Goal: Task Accomplishment & Management: Use online tool/utility

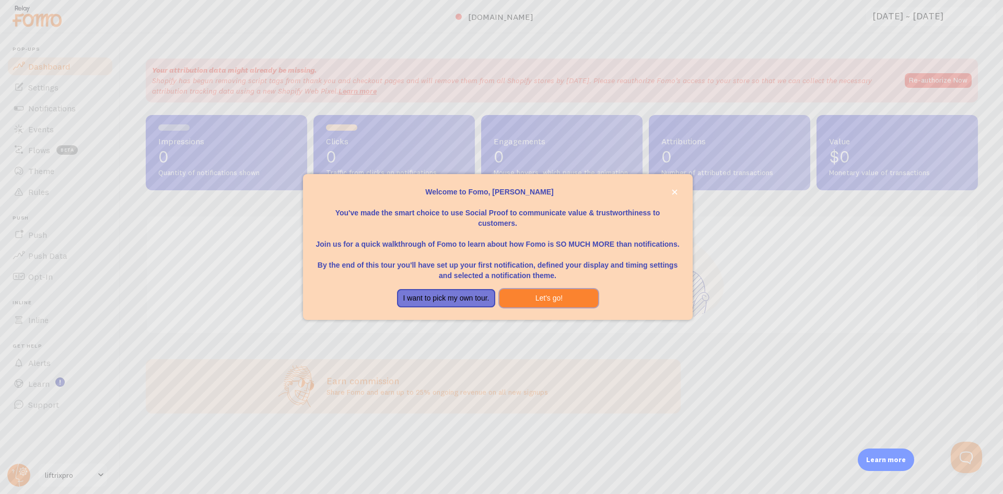
click at [525, 297] on button "Let's go!" at bounding box center [549, 298] width 99 height 19
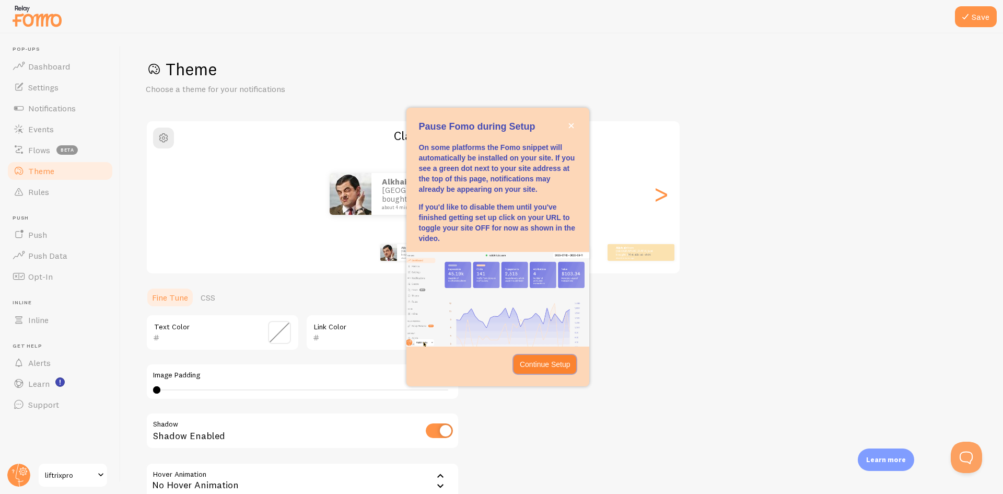
click at [541, 365] on p "Continue Setup" at bounding box center [545, 364] width 51 height 10
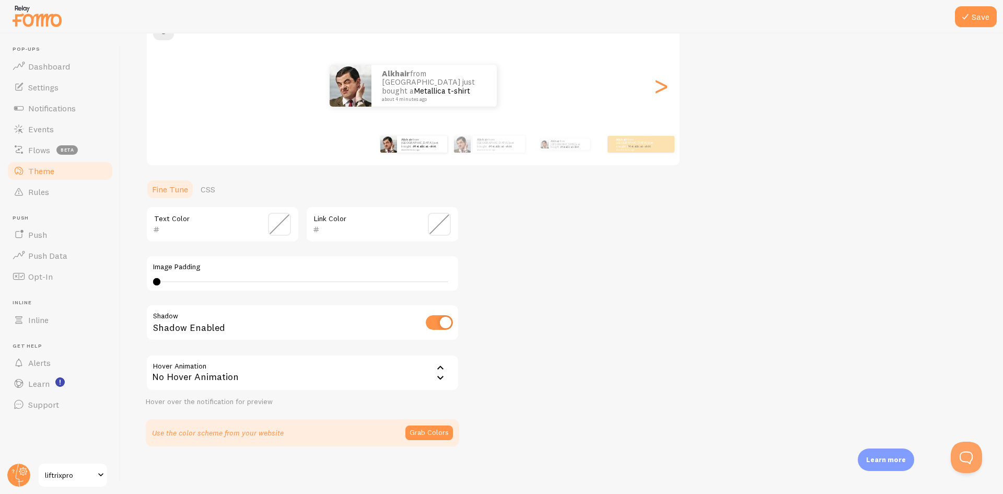
scroll to position [111, 0]
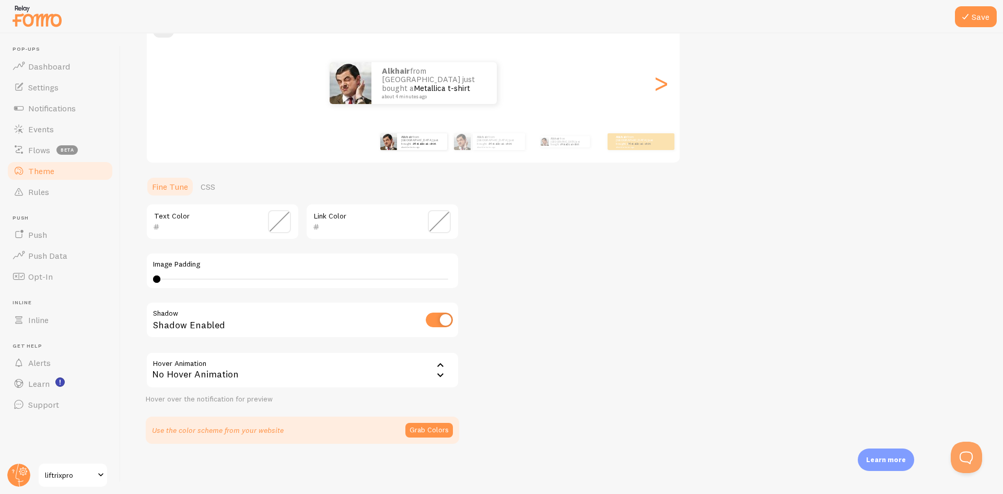
click at [77, 148] on link "Flows beta" at bounding box center [60, 150] width 108 height 21
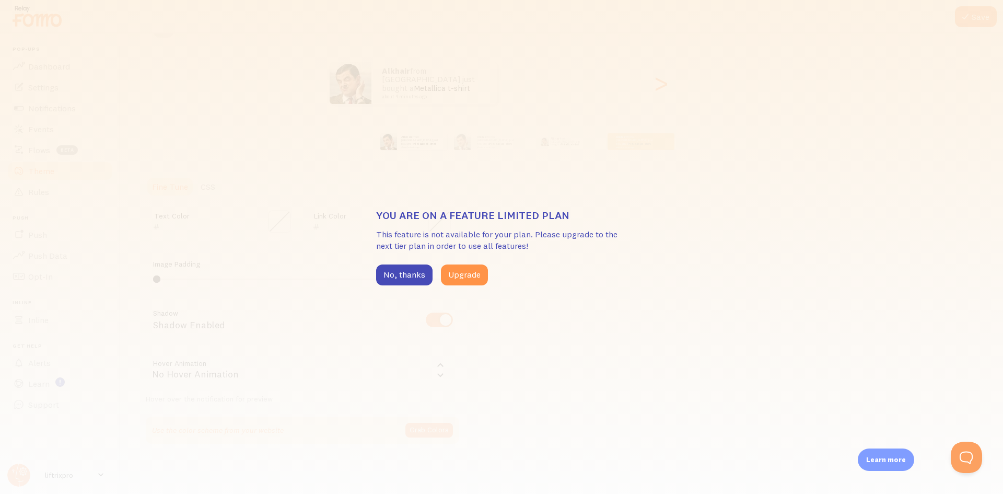
click at [417, 271] on button "No, thanks" at bounding box center [404, 274] width 56 height 21
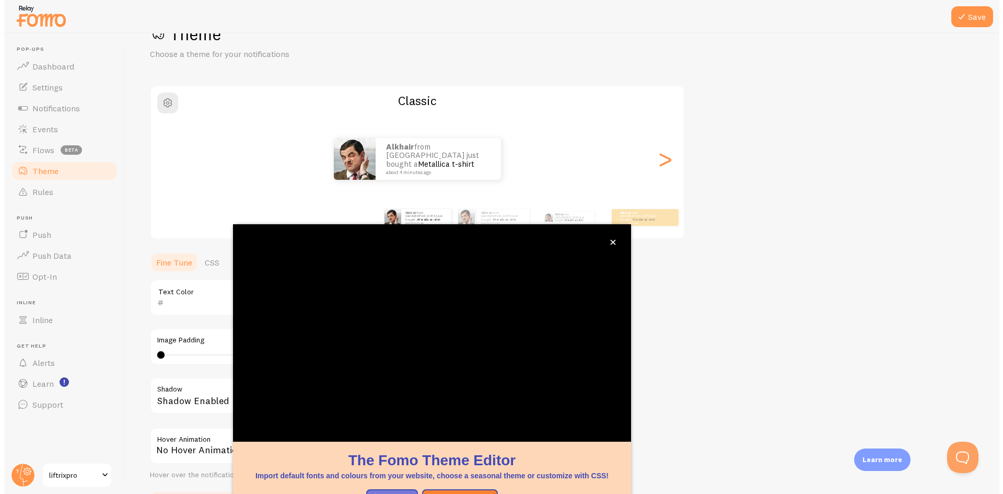
scroll to position [33, 0]
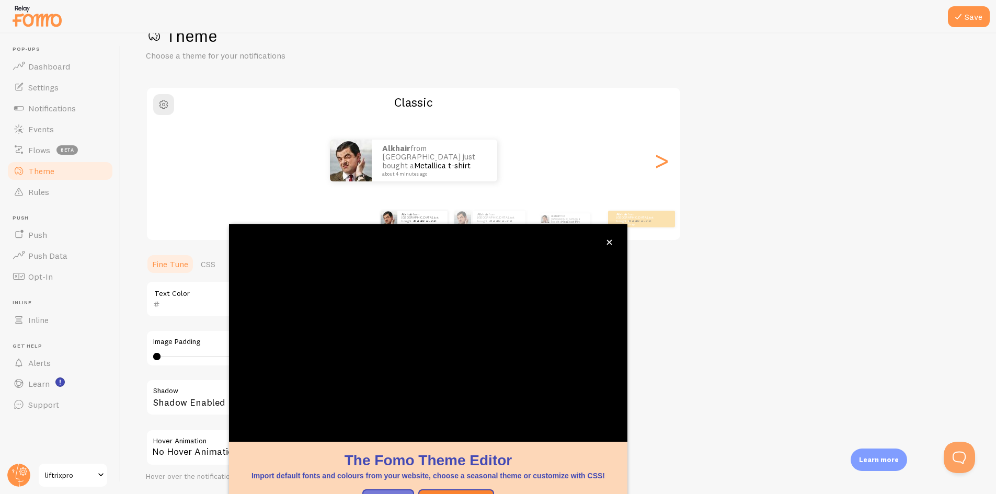
click at [58, 108] on span "Notifications" at bounding box center [52, 108] width 48 height 10
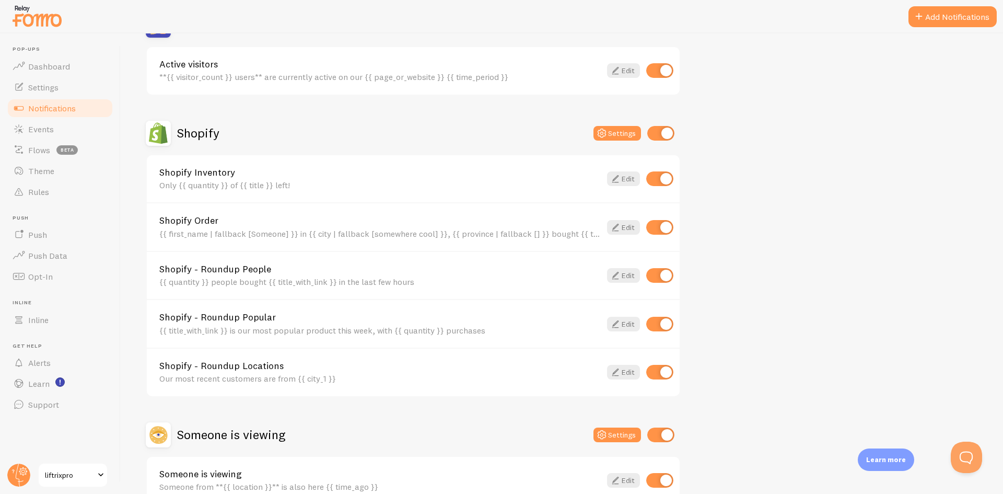
scroll to position [296, 0]
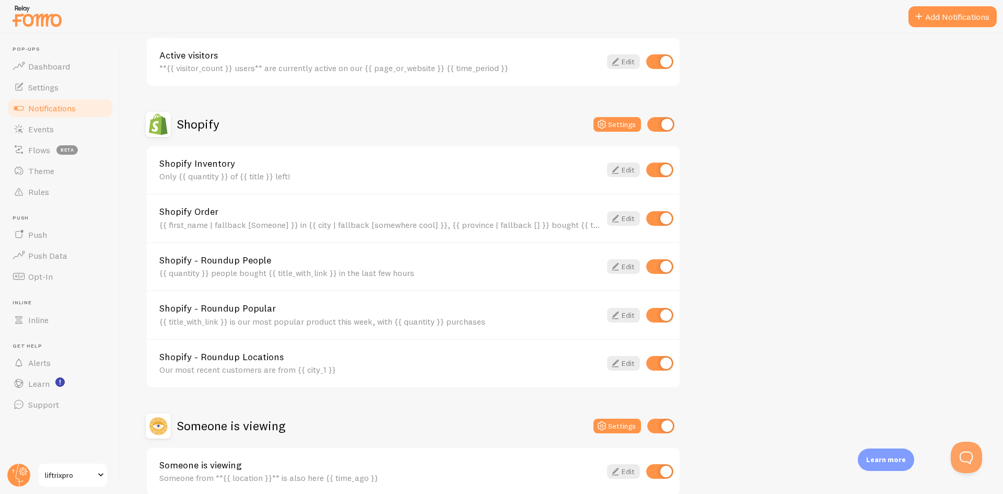
click at [326, 316] on div "Shopify - Roundup Popular {{ title_with_link }} is our most popular product thi…" at bounding box center [380, 315] width 442 height 22
